Goal: Task Accomplishment & Management: Use online tool/utility

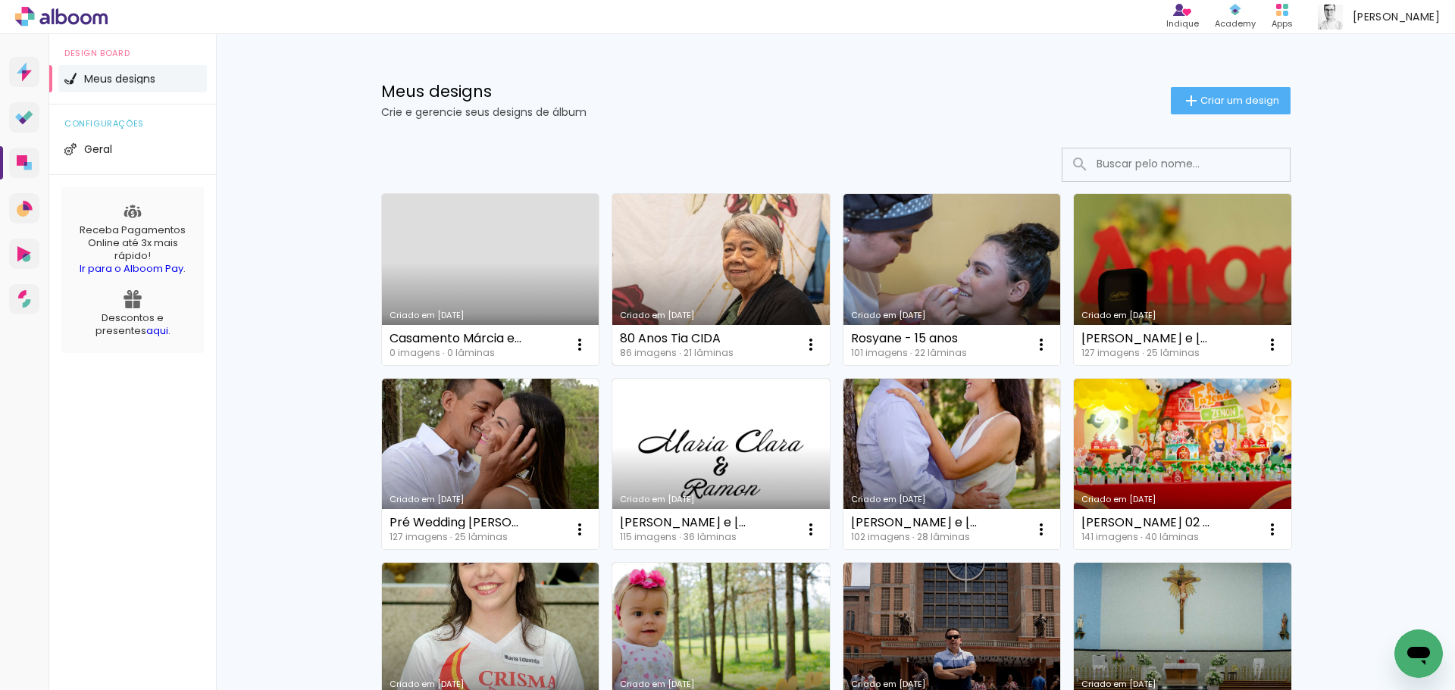
click at [739, 280] on link "Criado em [DATE]" at bounding box center [720, 279] width 217 height 171
